Goal: Task Accomplishment & Management: Manage account settings

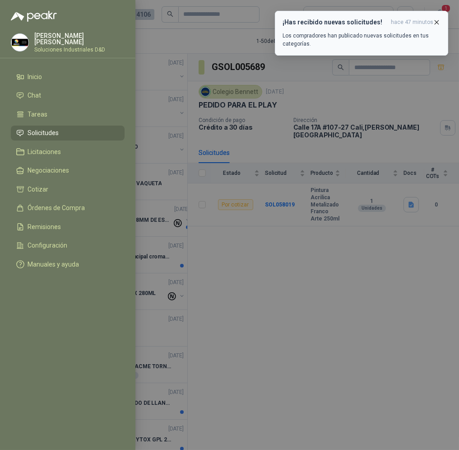
drag, startPoint x: 433, startPoint y: 18, endPoint x: 429, endPoint y: 22, distance: 6.1
click at [433, 18] on button "¡Has recibido nuevas solicitudes! hace 47 minutos Los compradores han publicado…" at bounding box center [361, 33] width 173 height 45
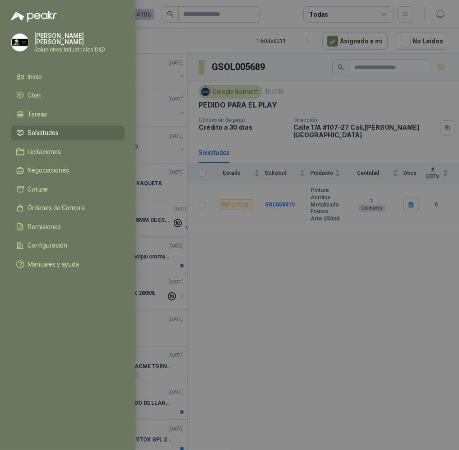
click at [153, 54] on div at bounding box center [229, 225] width 459 height 450
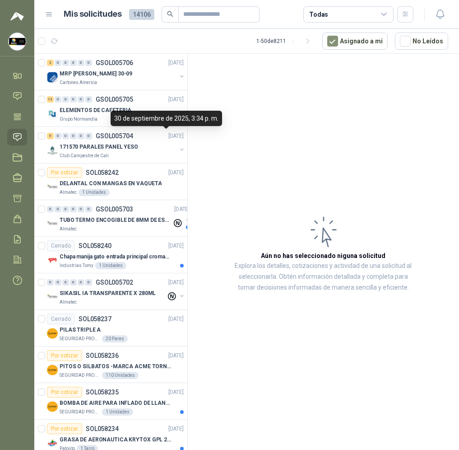
click at [145, 113] on div "30 de septiembre de 2025, 3:34 p. m." at bounding box center [167, 118] width 112 height 15
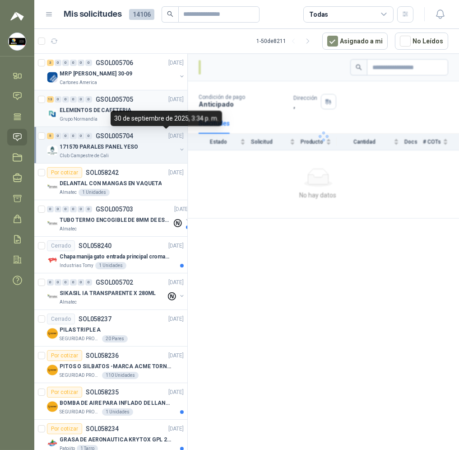
click at [88, 110] on p "ELEMENTOS DE CAFETERIA" at bounding box center [96, 110] width 72 height 9
